Goal: Task Accomplishment & Management: Manage account settings

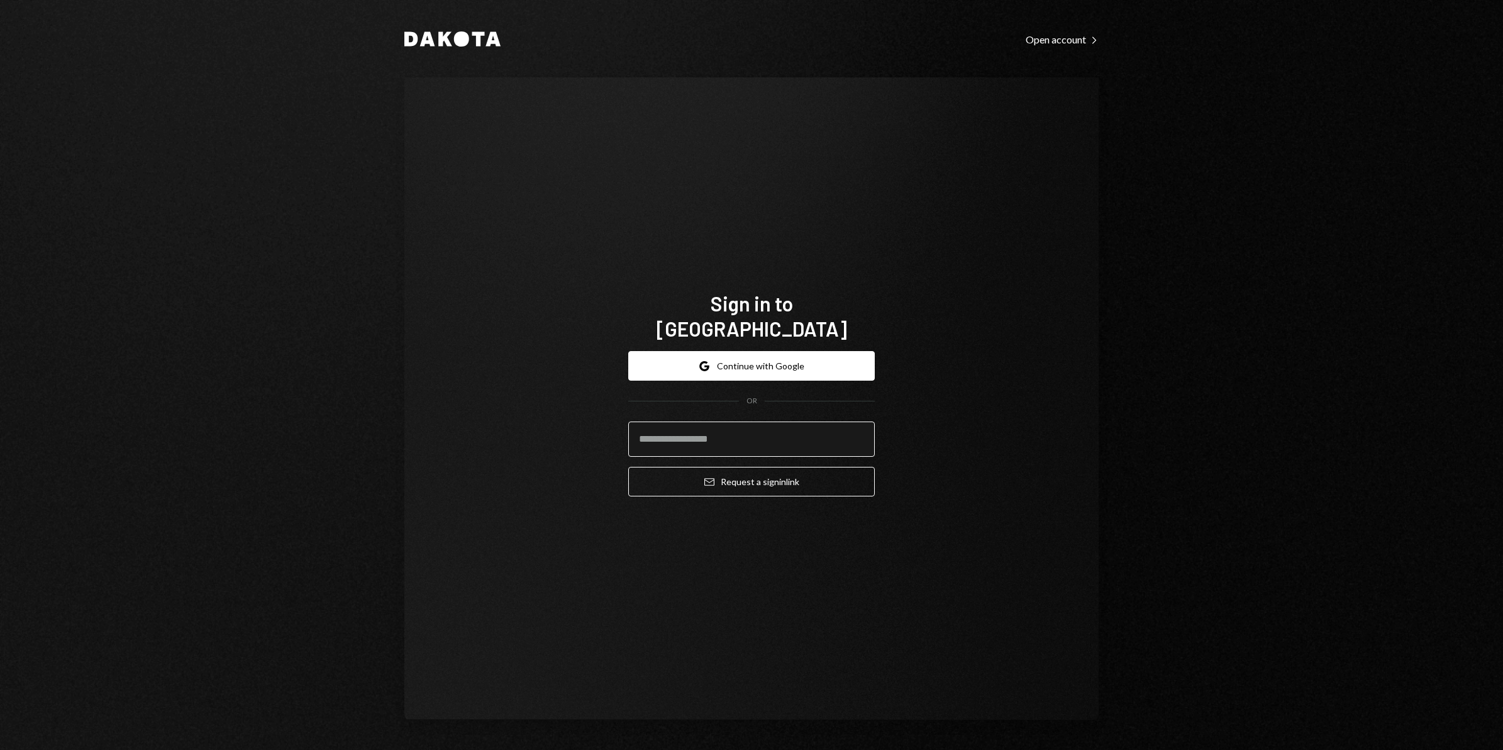
click at [671, 423] on input "email" at bounding box center [751, 438] width 247 height 35
type input "**********"
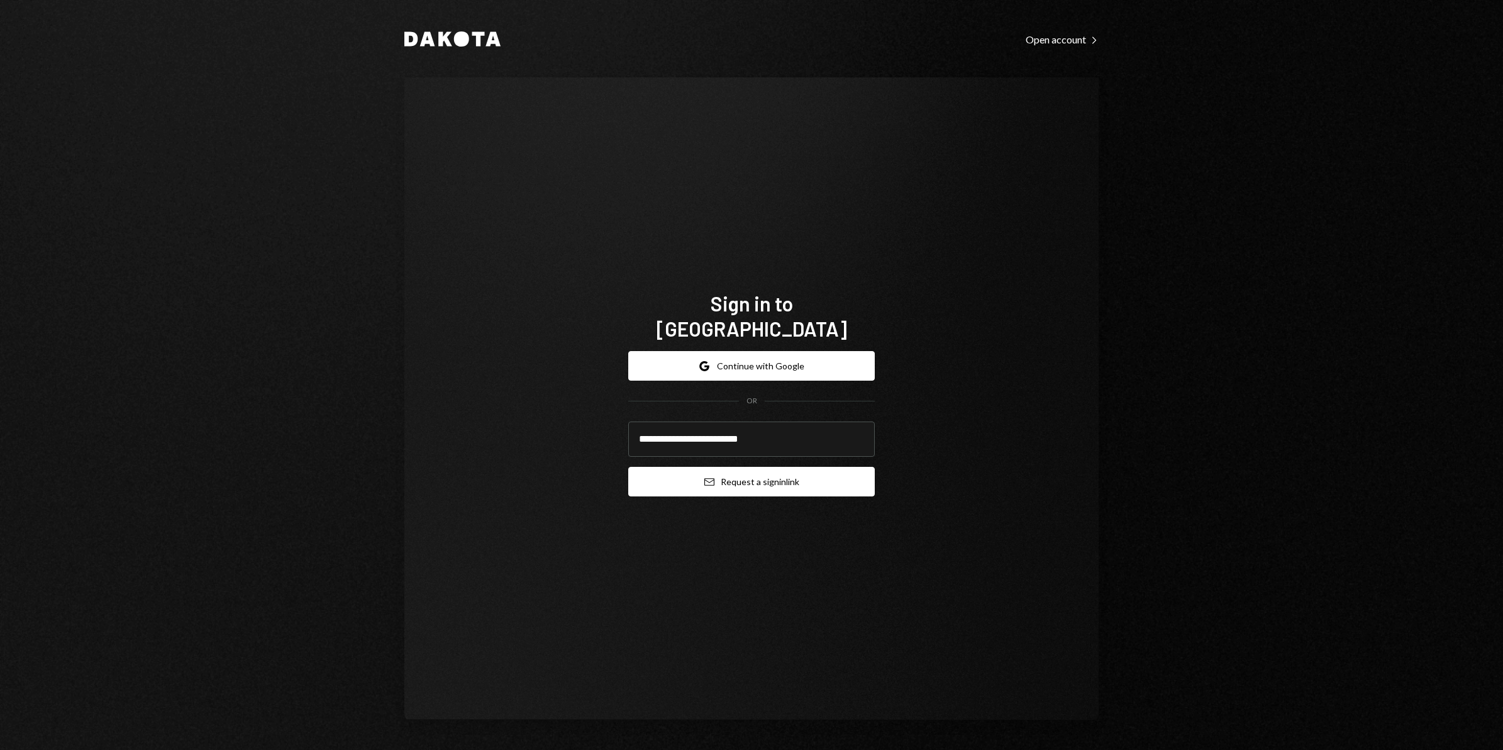
click at [772, 472] on button "Email Request a sign in link" at bounding box center [751, 482] width 247 height 30
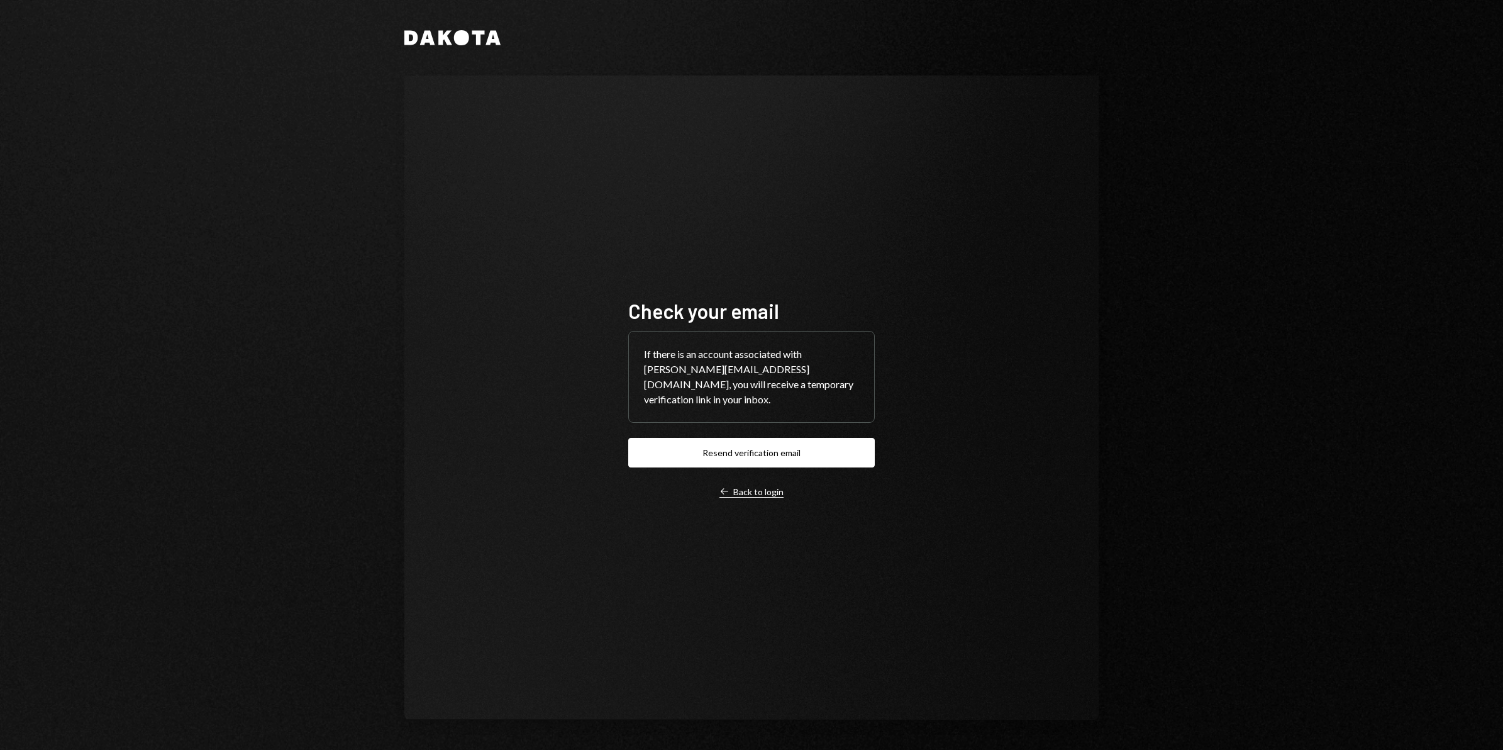
click at [765, 486] on div "Left Arrow Back to login" at bounding box center [751, 491] width 64 height 11
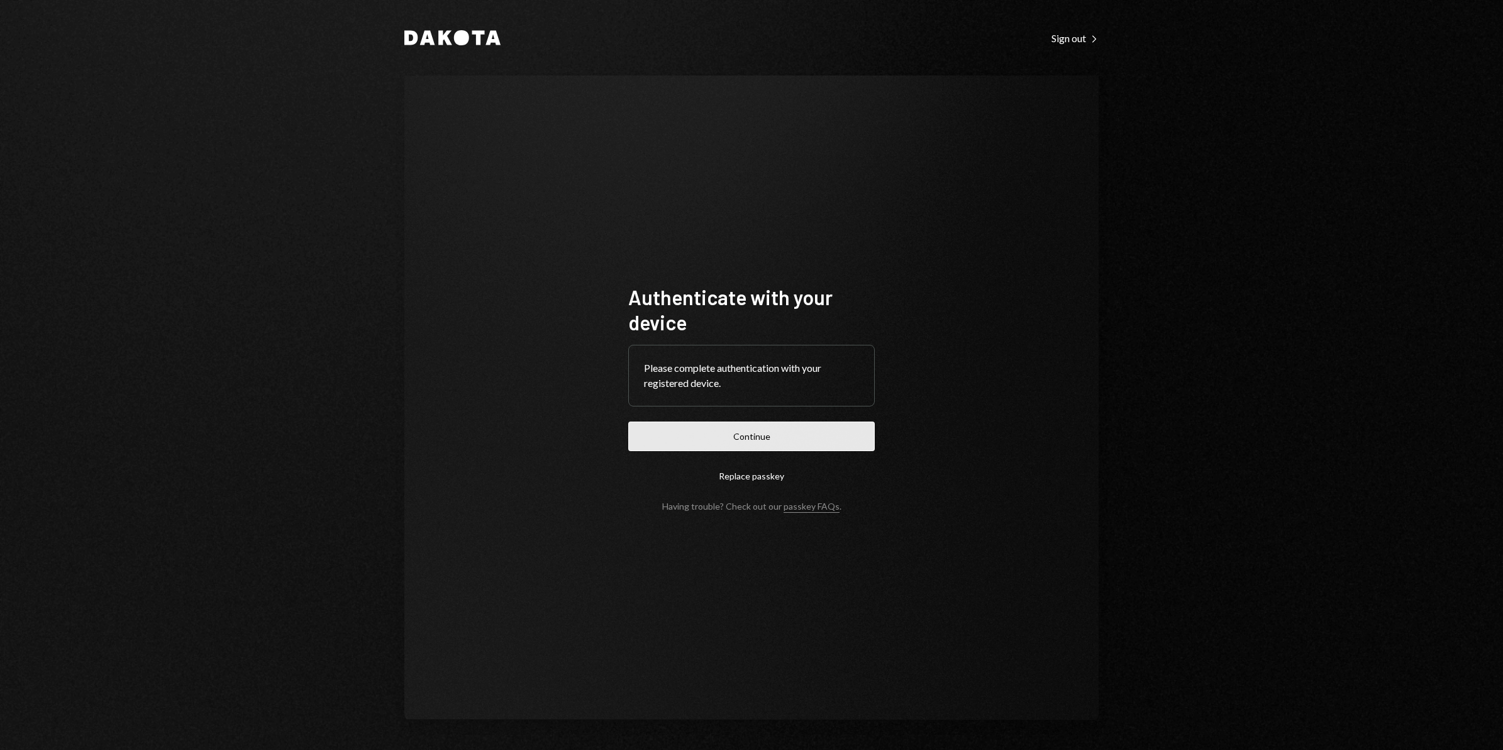
click at [774, 435] on button "Continue" at bounding box center [751, 436] width 247 height 30
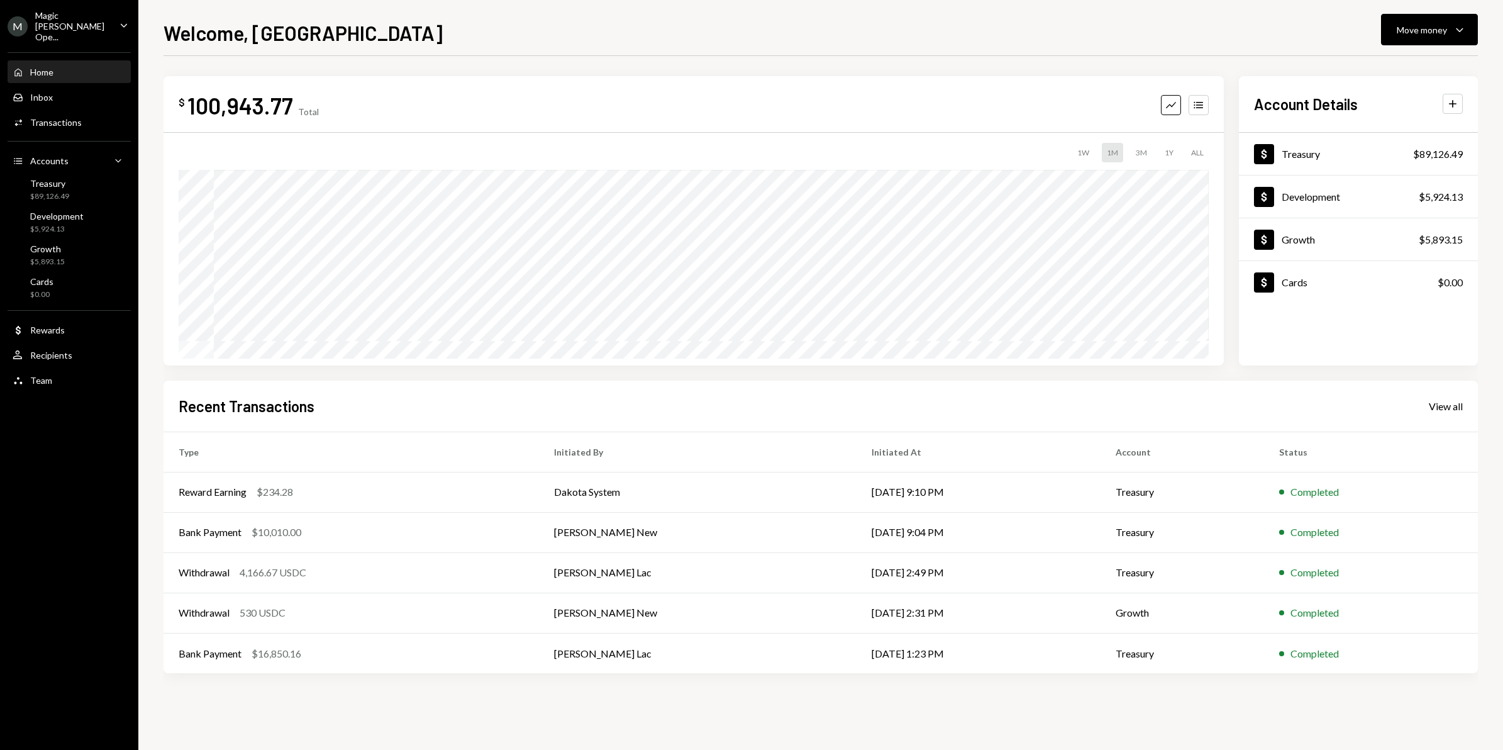
click at [65, 27] on div "Magic [PERSON_NAME] Ope..." at bounding box center [72, 26] width 74 height 32
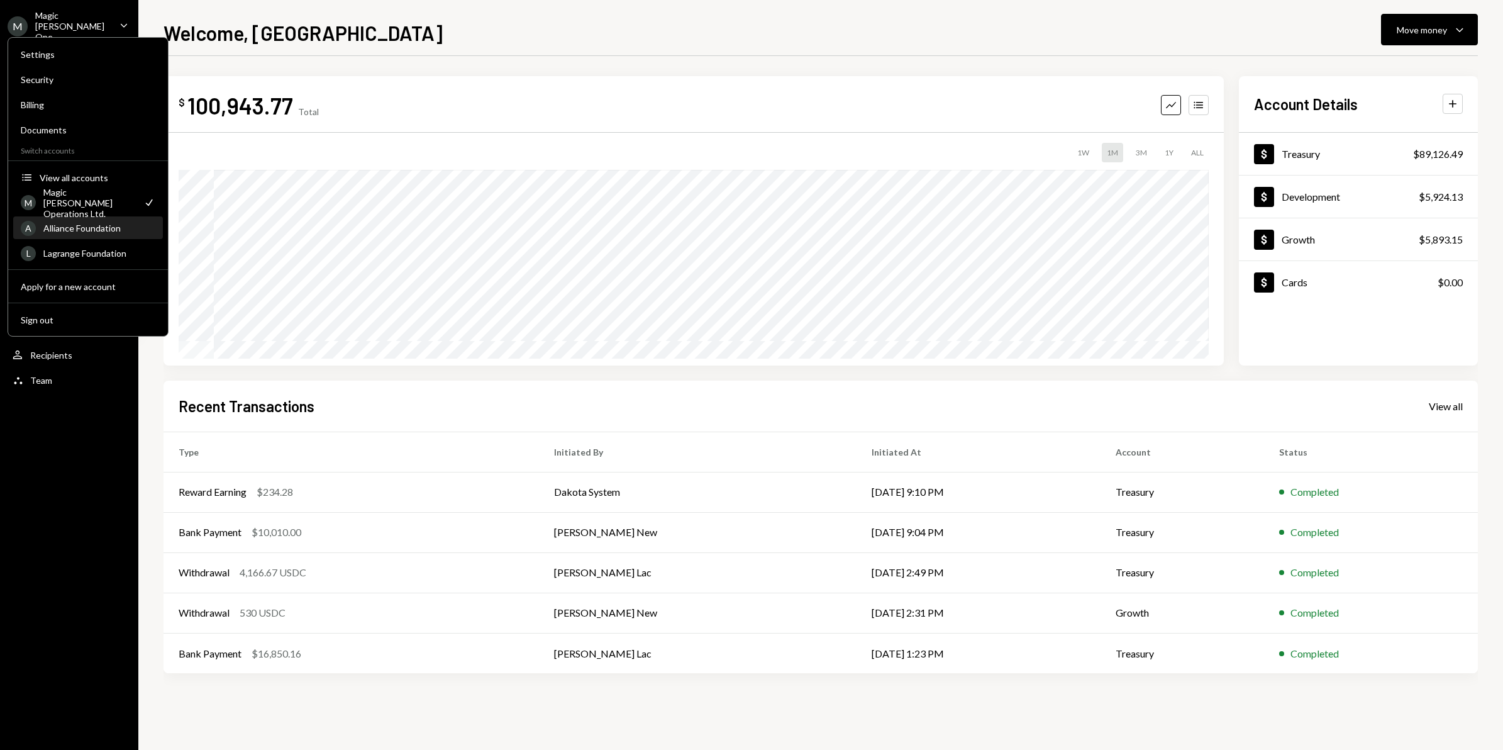
click at [111, 226] on div "Alliance Foundation" at bounding box center [99, 228] width 112 height 11
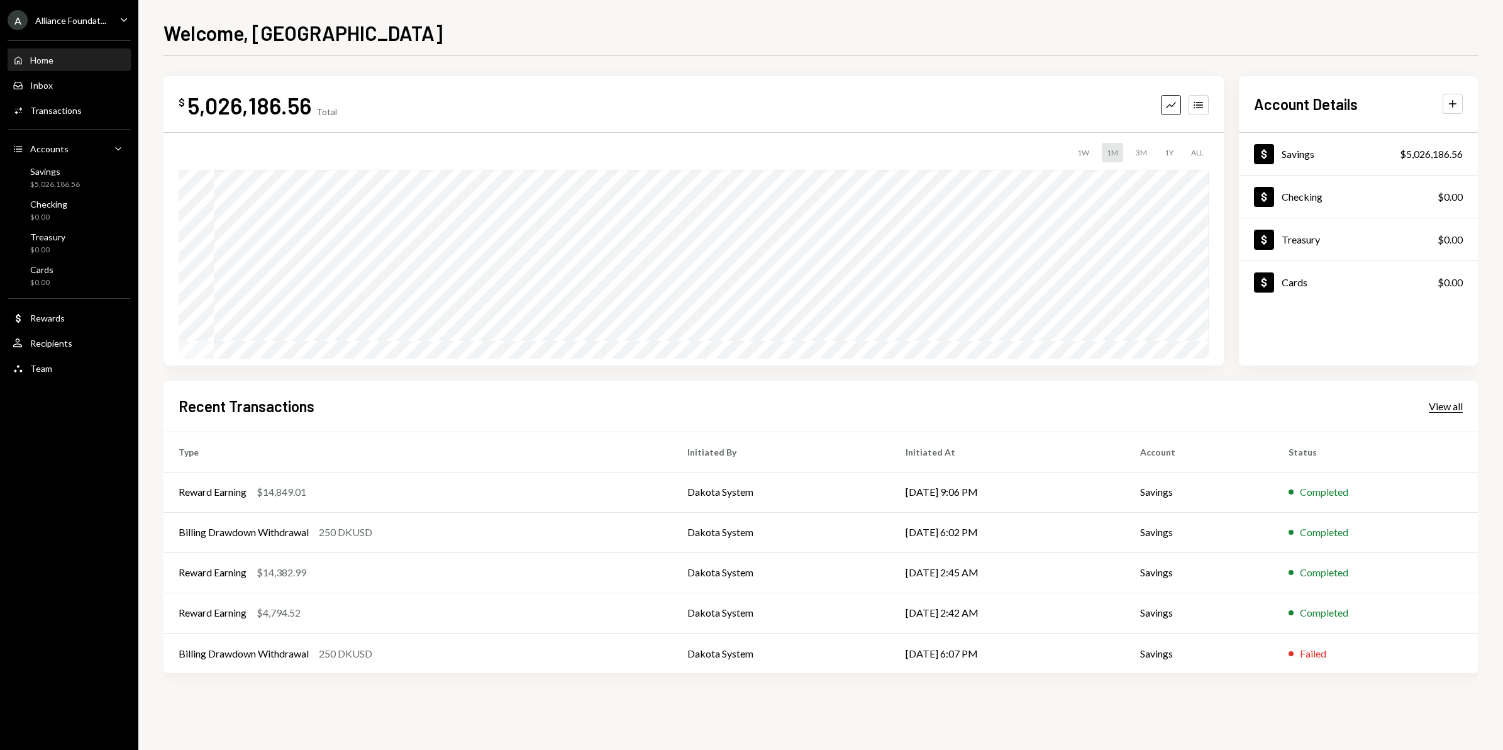
click at [1440, 408] on div "View all" at bounding box center [1446, 406] width 34 height 13
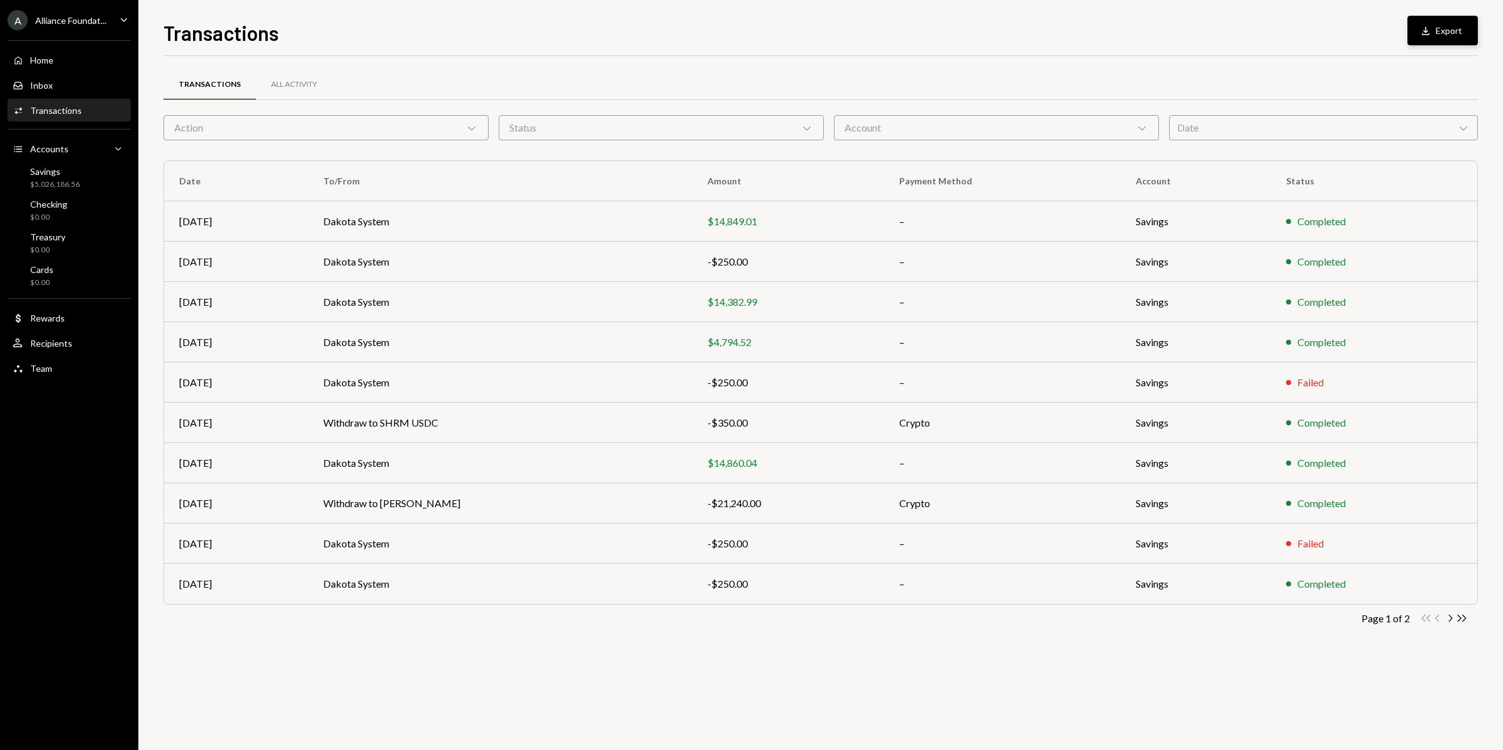
click at [1423, 30] on icon "Download" at bounding box center [1425, 31] width 13 height 13
click at [1093, 28] on div "Transactions Download Export" at bounding box center [821, 32] width 1314 height 28
